Goal: Navigation & Orientation: Find specific page/section

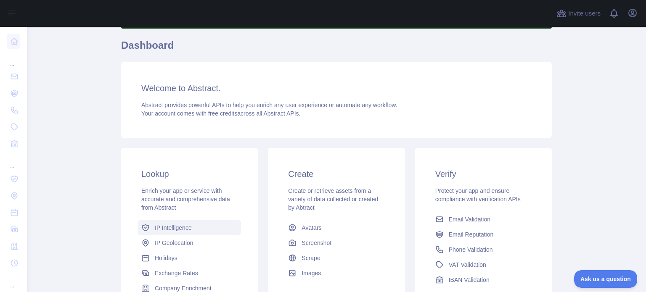
scroll to position [84, 0]
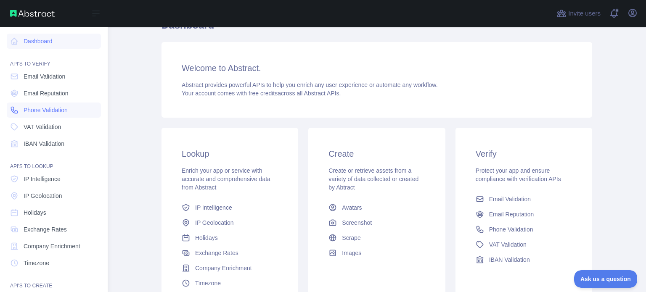
click at [52, 108] on span "Phone Validation" at bounding box center [46, 110] width 44 height 8
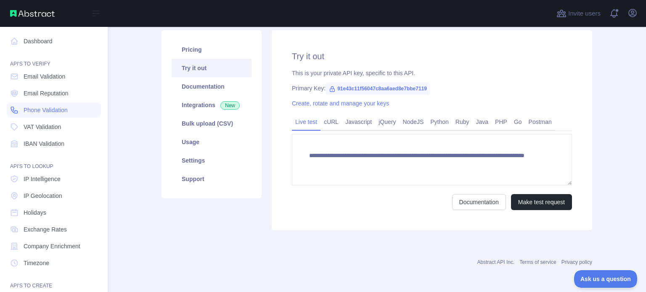
scroll to position [84, 0]
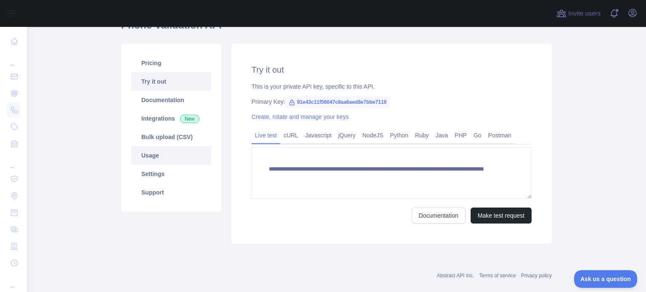
click at [151, 159] on link "Usage" at bounding box center [171, 155] width 80 height 19
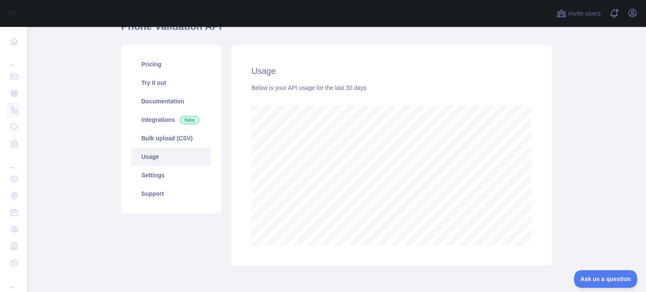
scroll to position [84, 0]
click at [162, 171] on link "Settings" at bounding box center [171, 174] width 80 height 19
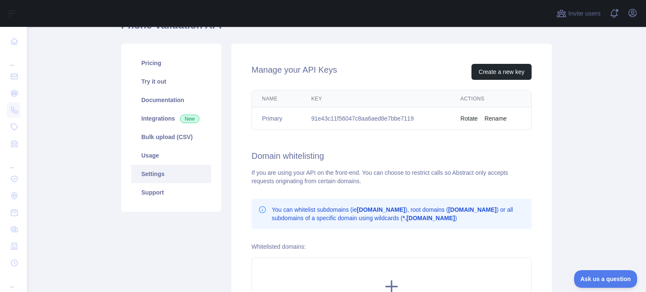
click at [158, 203] on div "Pricing Try it out Documentation Integrations New Bulk upload (CSV) Usage Setti…" at bounding box center [171, 128] width 100 height 168
click at [154, 195] on link "Support" at bounding box center [171, 192] width 80 height 19
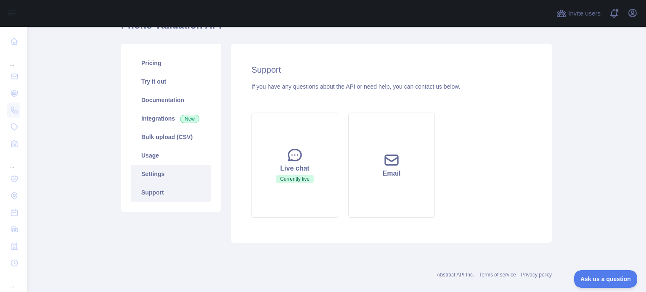
click at [155, 178] on link "Settings" at bounding box center [171, 174] width 80 height 19
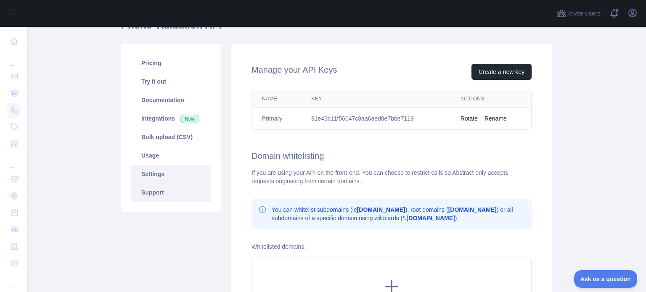
click at [151, 199] on link "Support" at bounding box center [171, 192] width 80 height 19
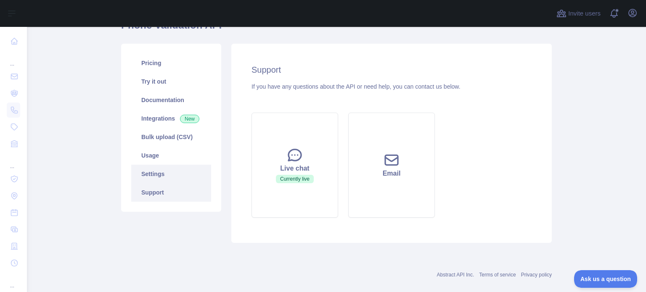
click at [160, 178] on link "Settings" at bounding box center [171, 174] width 80 height 19
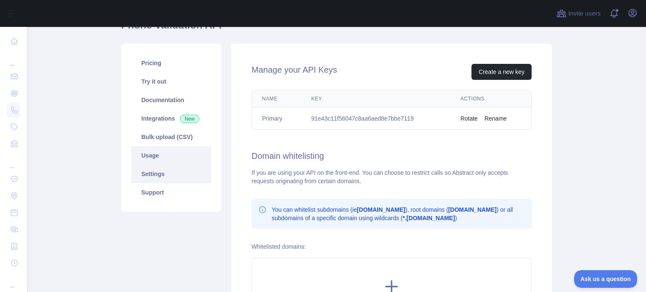
click at [168, 159] on link "Usage" at bounding box center [171, 155] width 80 height 19
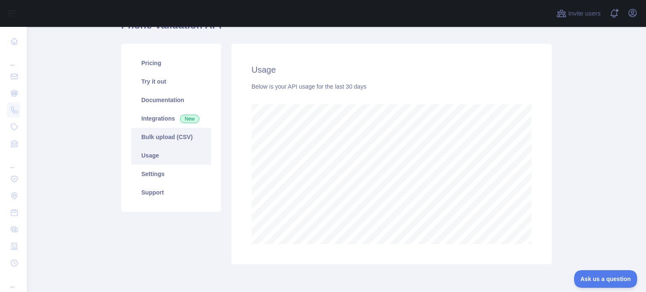
scroll to position [266, 613]
click at [167, 139] on link "Bulk upload (CSV)" at bounding box center [171, 137] width 80 height 19
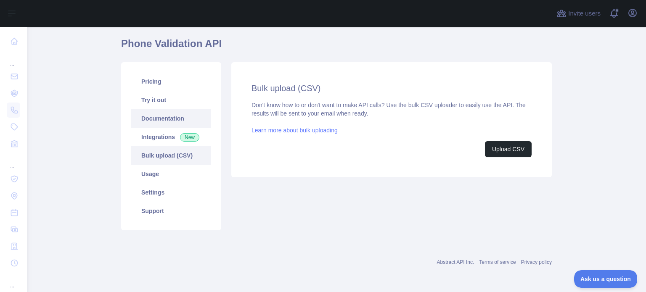
click at [157, 118] on link "Documentation" at bounding box center [171, 118] width 80 height 19
click at [147, 103] on link "Try it out" at bounding box center [171, 100] width 80 height 19
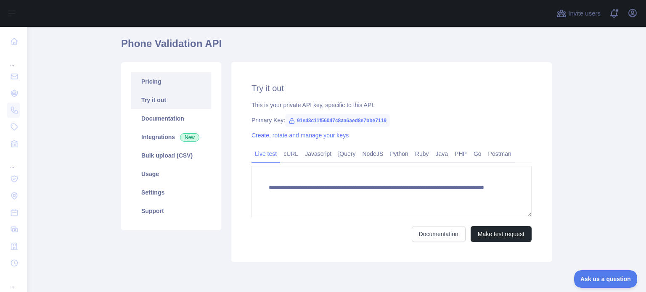
click at [148, 85] on link "Pricing" at bounding box center [171, 81] width 80 height 19
